Goal: Communication & Community: Connect with others

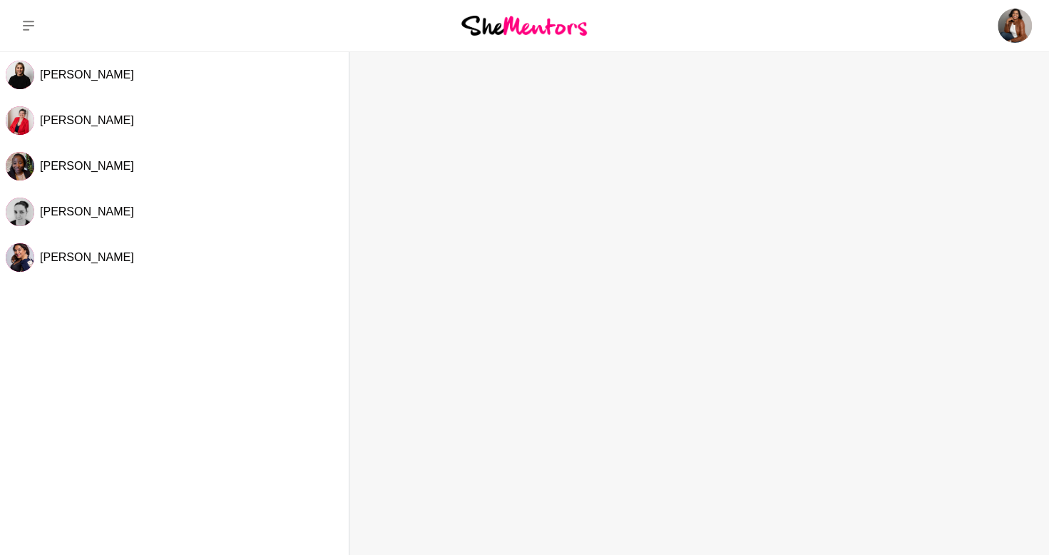
click at [508, 27] on img at bounding box center [524, 25] width 126 height 19
